Goal: Communication & Community: Share content

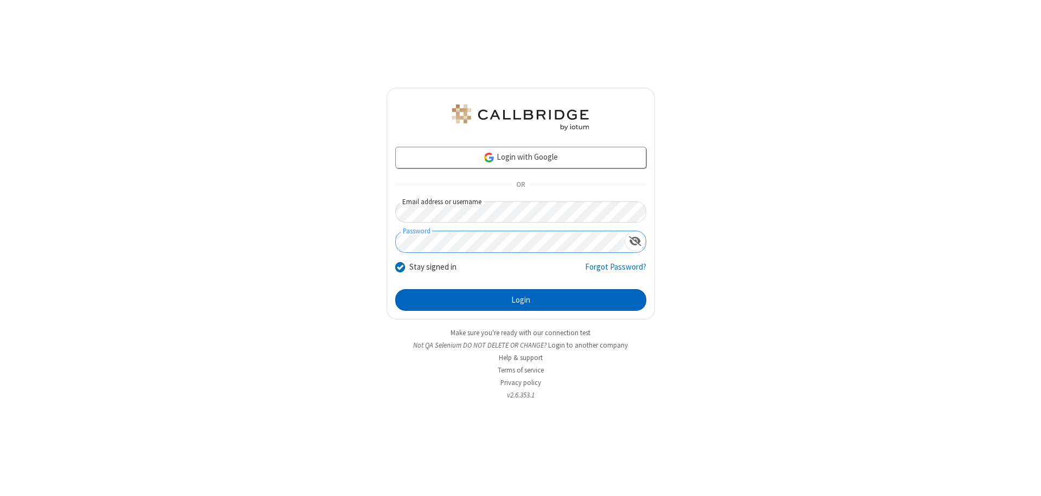
click at [520, 300] on button "Login" at bounding box center [520, 300] width 251 height 22
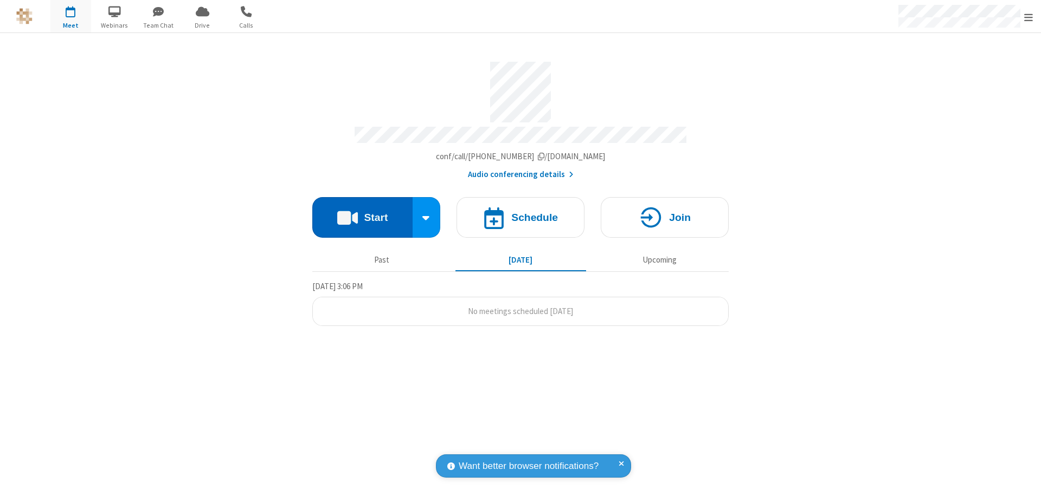
click at [362, 212] on button "Start" at bounding box center [362, 217] width 100 height 41
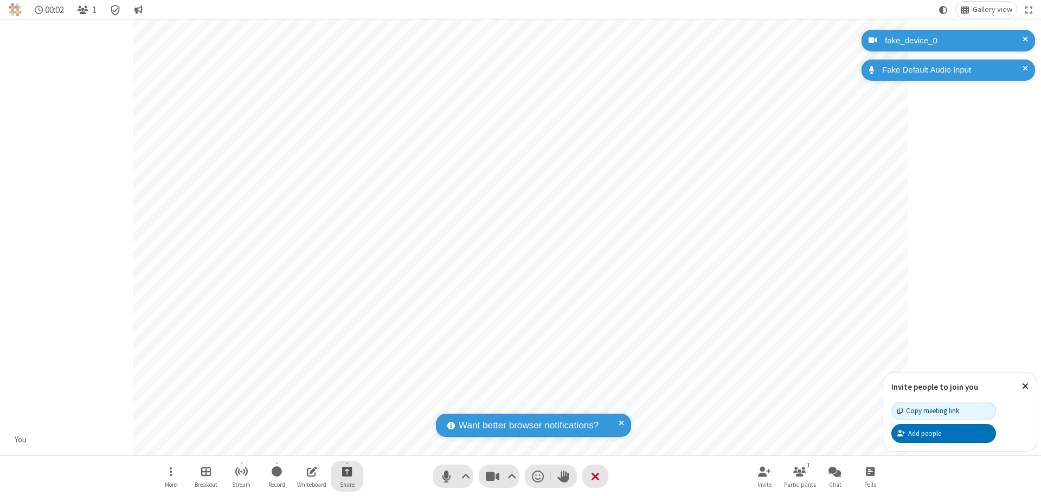
click at [347, 472] on span "Start sharing" at bounding box center [347, 472] width 10 height 14
click at [346, 405] on span "Share additional camera" at bounding box center [353, 407] width 80 height 9
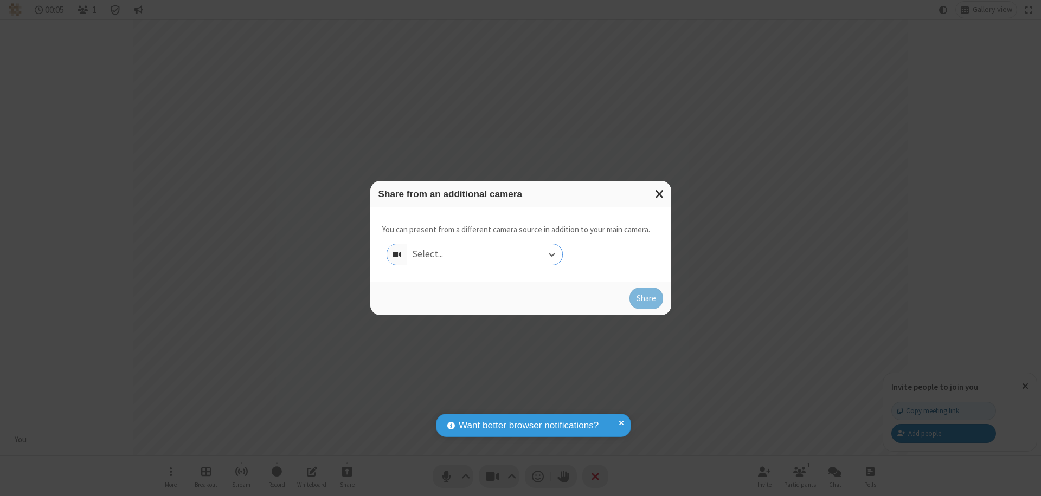
click at [484, 255] on div "Select..." at bounding box center [484, 254] width 156 height 21
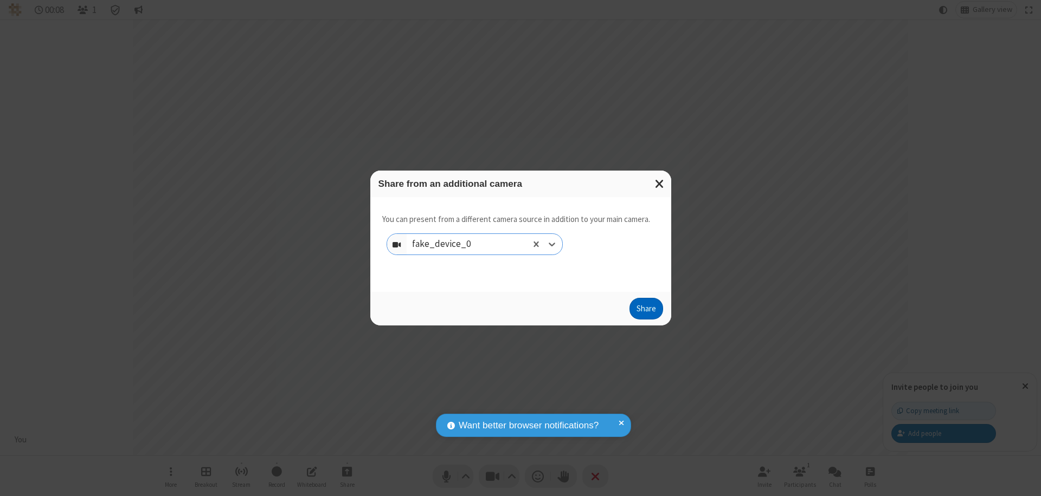
click at [645, 311] on button "Share" at bounding box center [646, 309] width 34 height 22
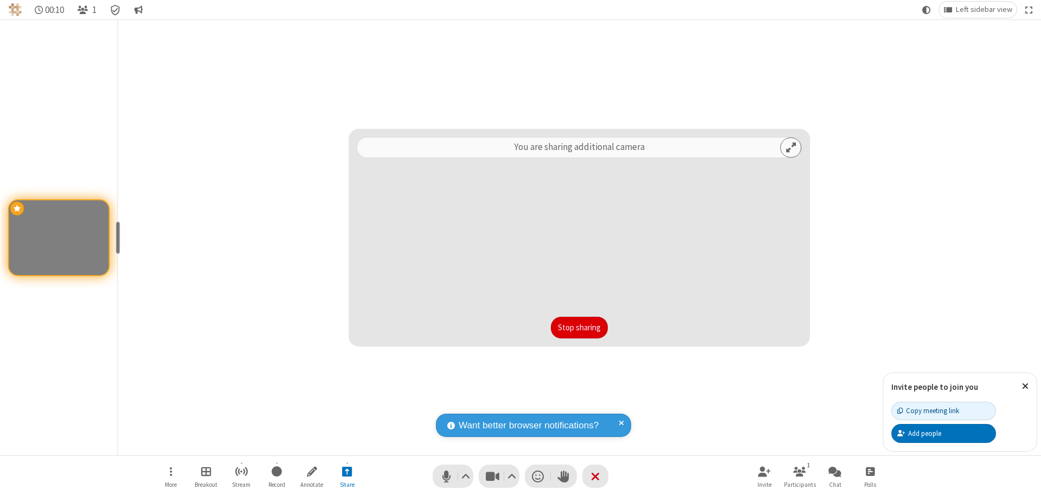
click at [579, 328] on button "Stop sharing" at bounding box center [579, 328] width 57 height 22
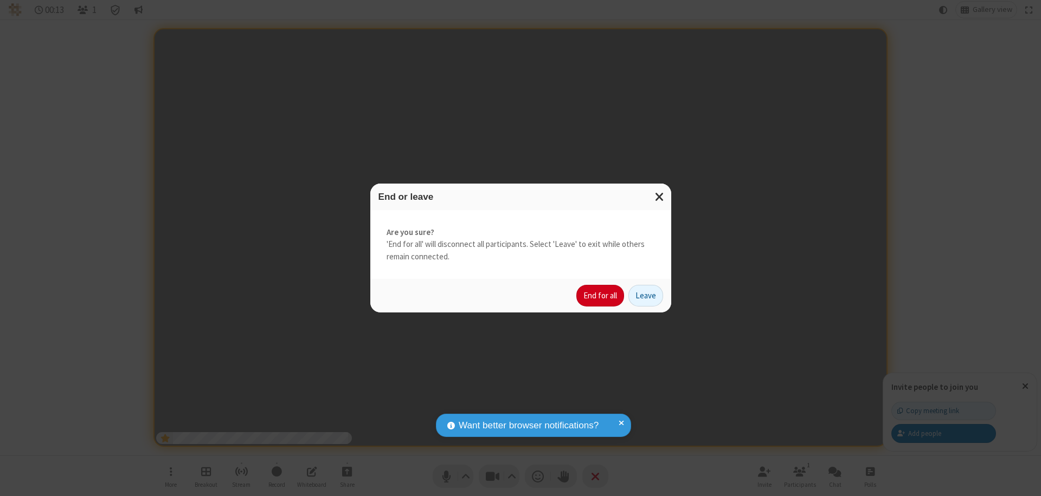
click at [601, 296] on button "End for all" at bounding box center [600, 296] width 48 height 22
